Goal: Transaction & Acquisition: Obtain resource

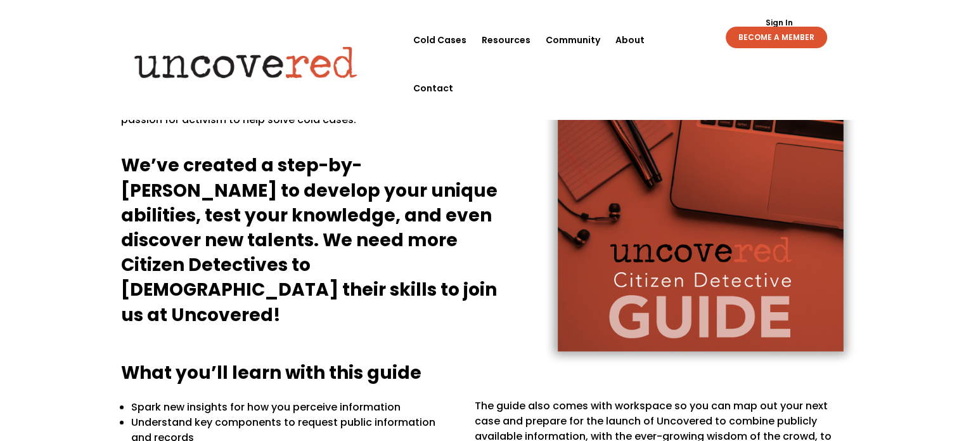
scroll to position [132, 0]
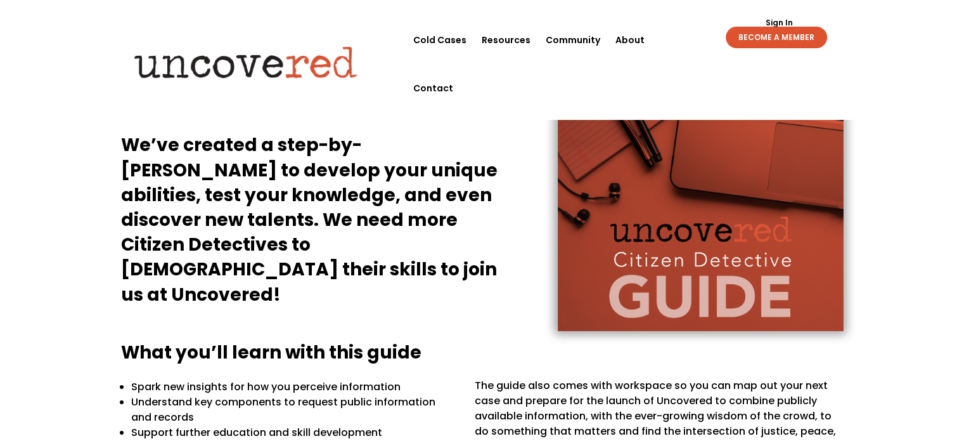
click at [319, 197] on h4 "We’ve created a step-by-[PERSON_NAME] to develop your unique abilities, test yo…" at bounding box center [317, 223] width 393 height 180
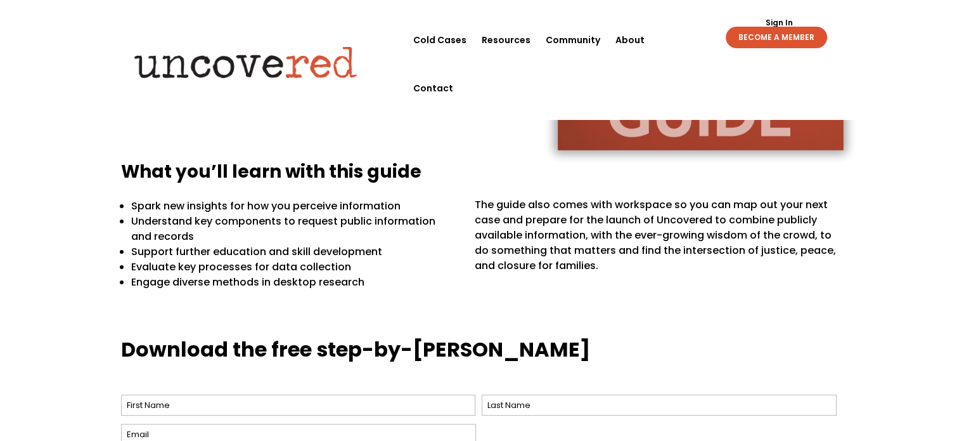
scroll to position [396, 0]
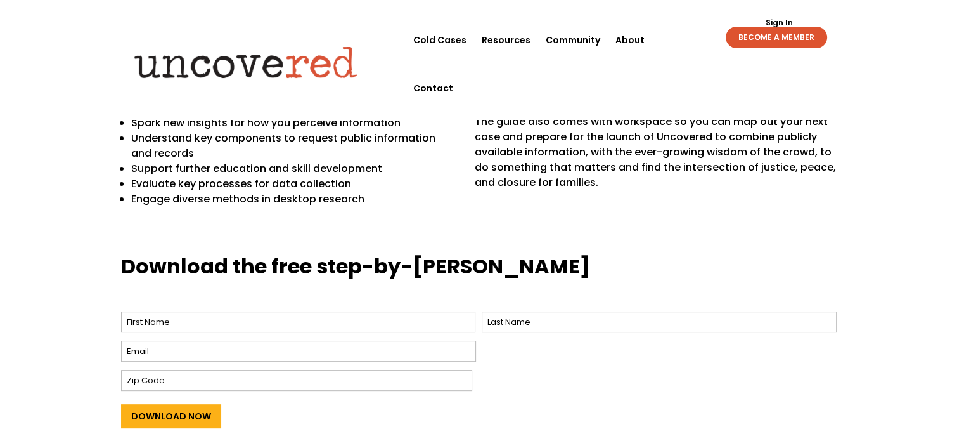
click at [181, 144] on p "Understand key components to request public information and records" at bounding box center [294, 146] width 326 height 30
click at [325, 144] on p "Understand key components to request public information and records" at bounding box center [294, 146] width 326 height 30
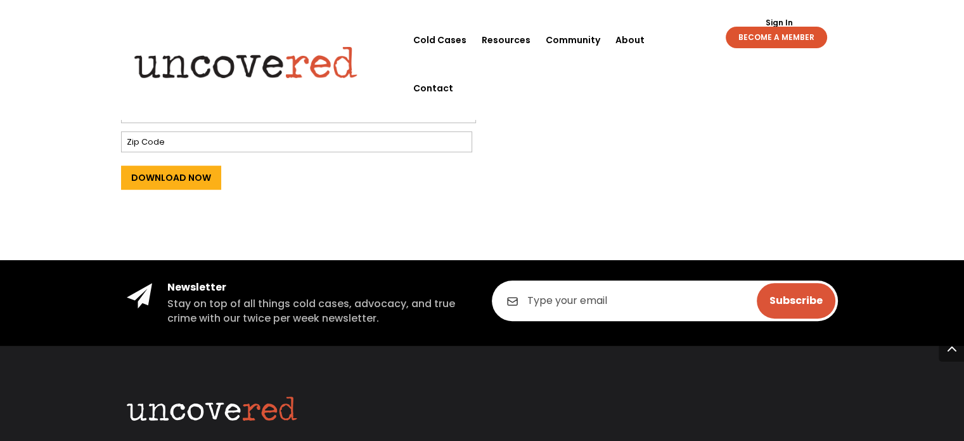
scroll to position [528, 0]
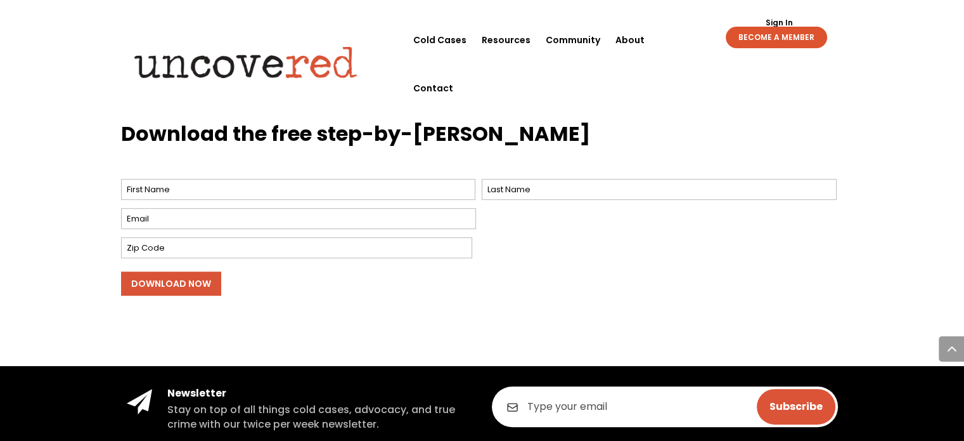
click at [140, 287] on input "Download Now" at bounding box center [171, 283] width 100 height 24
click at [157, 192] on input "First" at bounding box center [298, 189] width 355 height 21
type input "[PERSON_NAME]"
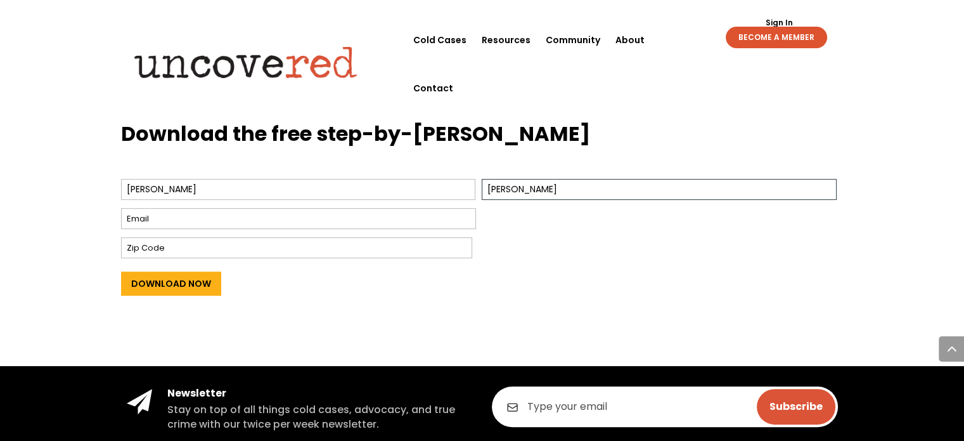
type input "[EMAIL_ADDRESS][DOMAIN_NAME]"
type input "44266"
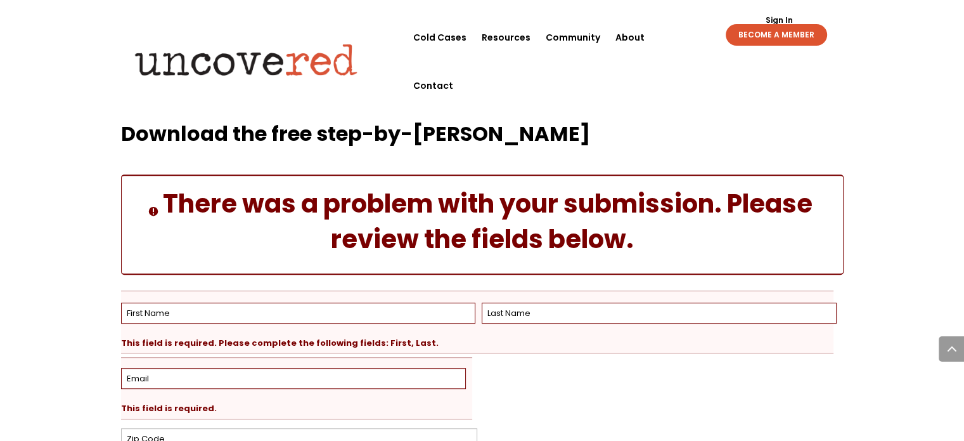
scroll to position [639, 0]
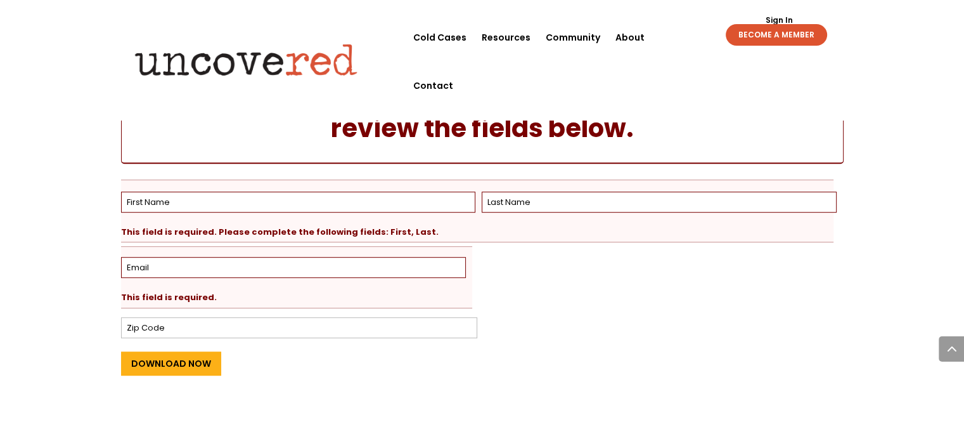
click at [59, 263] on div "Download the free step-by-[PERSON_NAME] There was a problem with your submissio…" at bounding box center [482, 218] width 964 height 455
click at [152, 204] on input "First" at bounding box center [298, 202] width 355 height 21
type input "[PERSON_NAME]"
type input "[EMAIL_ADDRESS][DOMAIN_NAME]"
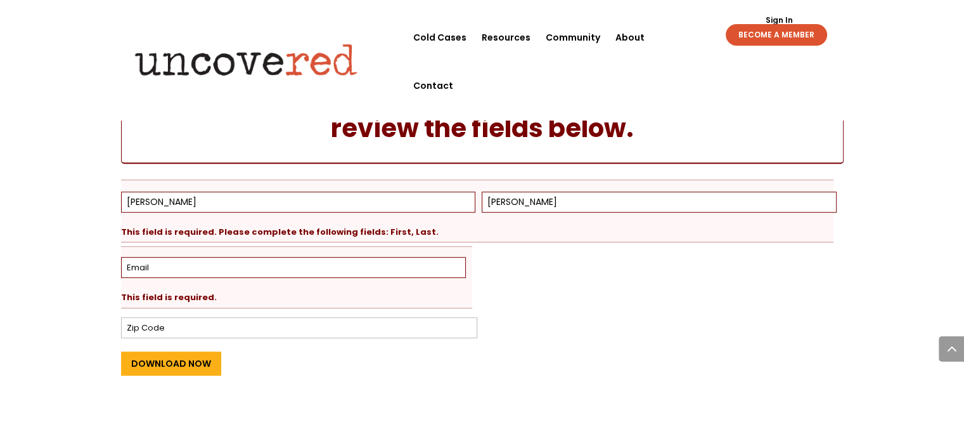
type input "44266"
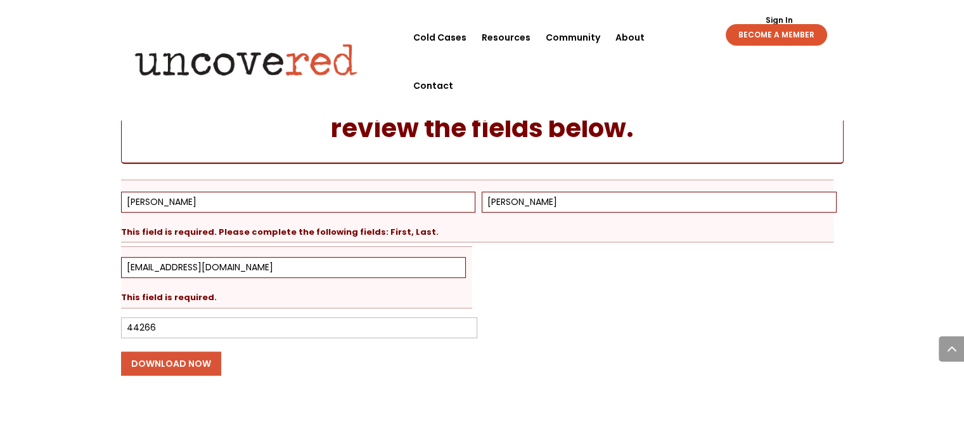
click at [187, 360] on input "Download Now" at bounding box center [171, 363] width 100 height 24
click at [550, 328] on div "44266" at bounding box center [477, 327] width 713 height 27
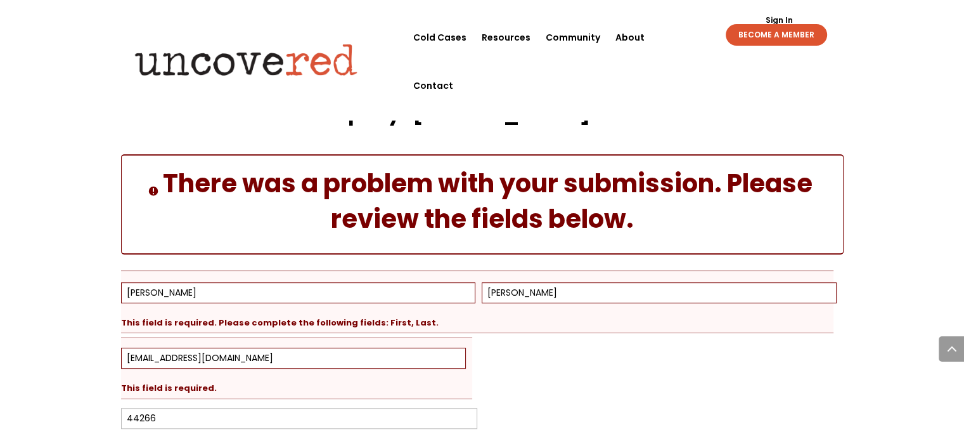
scroll to position [501, 0]
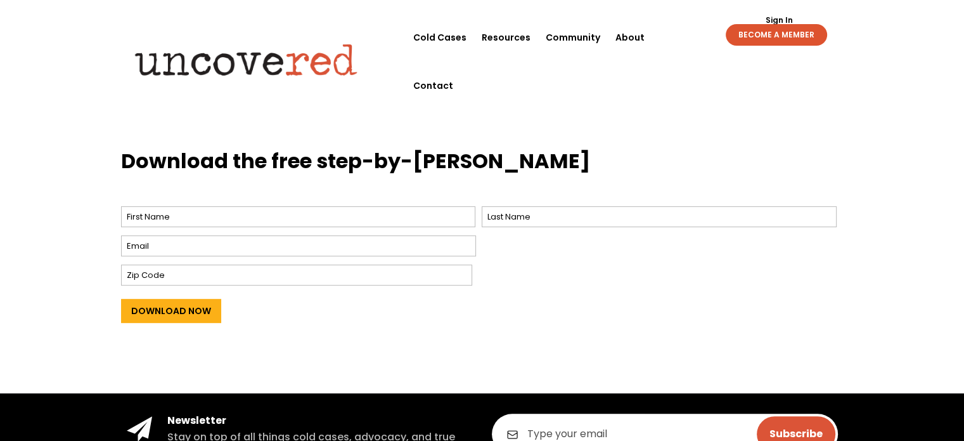
click at [213, 243] on input "Email *" at bounding box center [298, 245] width 355 height 21
type input "[EMAIL_ADDRESS][DOMAIN_NAME]"
type input "[PERSON_NAME]"
type input "44266"
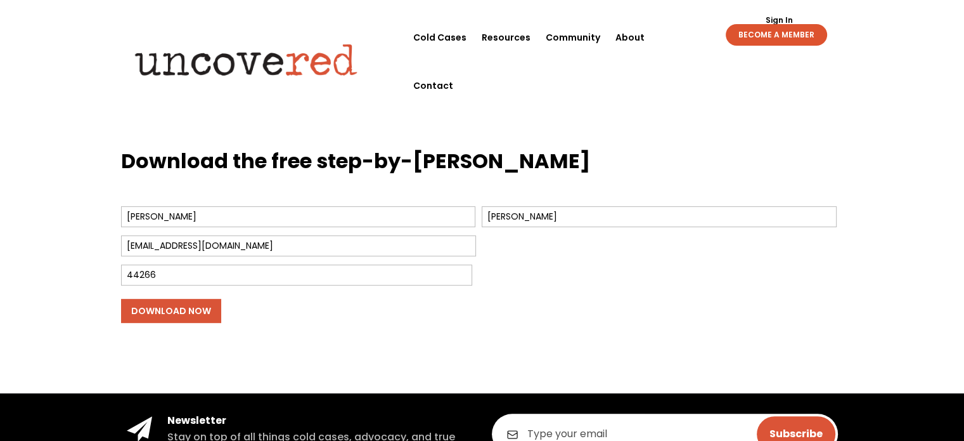
click at [186, 309] on input "Download Now" at bounding box center [171, 311] width 100 height 24
click at [88, 284] on div "Download the free step-by-step guide Name * Bryan First Houser Last Email * fur…" at bounding box center [482, 261] width 964 height 264
